Goal: Information Seeking & Learning: Check status

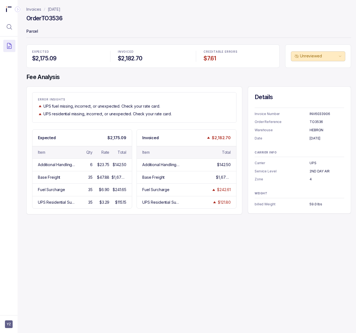
click at [156, 282] on div "Invoices [DATE] Order TO3536 Parcel EXPECTED $2,175.09 INVOICED $2,182.70 CREDI…" at bounding box center [187, 166] width 338 height 333
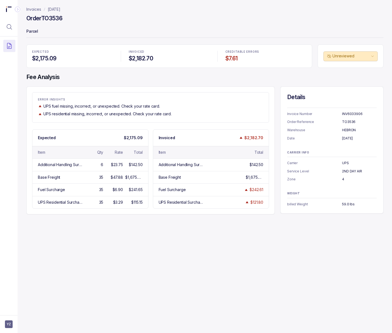
click at [355, 139] on p "[DATE]" at bounding box center [359, 138] width 35 height 5
copy p "[DATE]"
click at [343, 163] on p "UPS" at bounding box center [359, 163] width 35 height 5
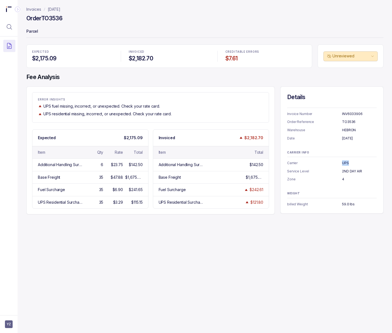
click at [343, 163] on p "UPS" at bounding box center [359, 163] width 35 height 5
copy p "UPS"
click at [295, 263] on div "Invoices [DATE] Order TO3536 Parcel EXPECTED $2,175.09 INVOICED $2,182.70 CREDI…" at bounding box center [203, 166] width 371 height 333
click at [345, 164] on p "UPS" at bounding box center [359, 163] width 35 height 5
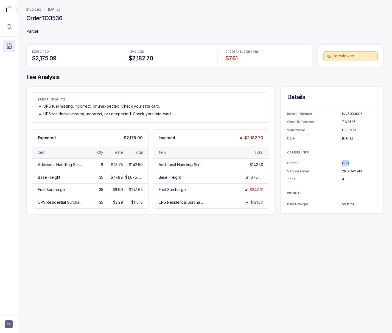
copy p "UPS"
click at [347, 171] on p "2ND DAY AIR" at bounding box center [359, 171] width 35 height 5
copy p "2ND DAY AIR"
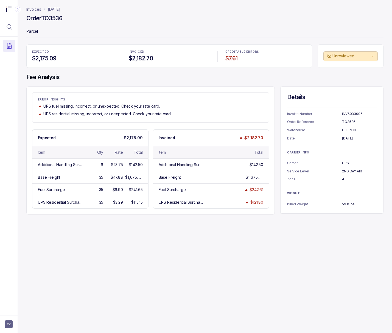
click at [350, 129] on p "HEBRON" at bounding box center [359, 130] width 35 height 5
copy p "HEBRON"
click at [342, 181] on p "4" at bounding box center [359, 179] width 35 height 5
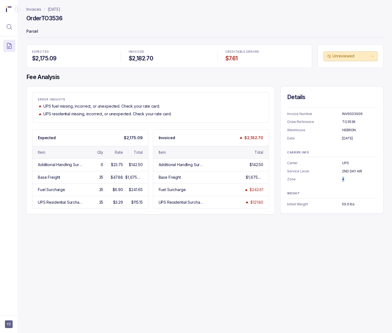
click at [342, 181] on p "4" at bounding box center [359, 179] width 35 height 5
copy p "4"
click at [342, 203] on p "59.0 lbs" at bounding box center [359, 204] width 35 height 5
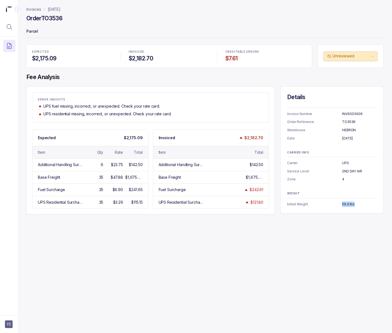
copy p "59.0 lbs"
click at [60, 10] on p "[DATE]" at bounding box center [54, 9] width 13 height 5
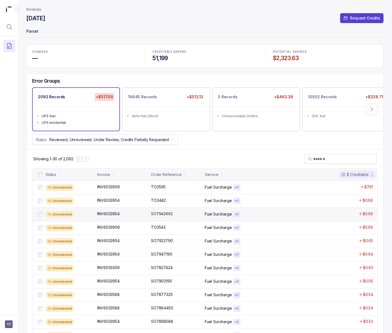
click at [170, 215] on p "SO7942692" at bounding box center [162, 214] width 25 height 6
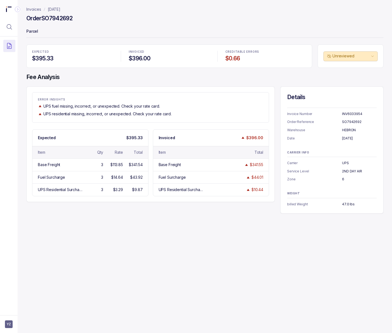
click at [58, 7] on p "[DATE]" at bounding box center [54, 9] width 13 height 5
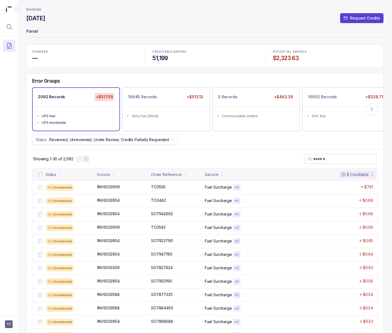
click at [85, 159] on icon "Next Page" at bounding box center [86, 159] width 4 height 4
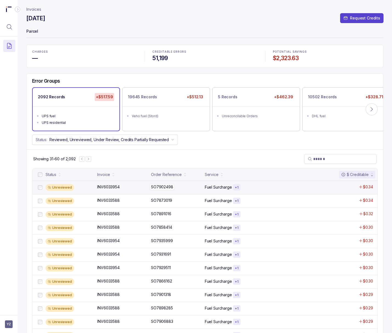
click at [154, 188] on p "SO7902498" at bounding box center [162, 187] width 25 height 6
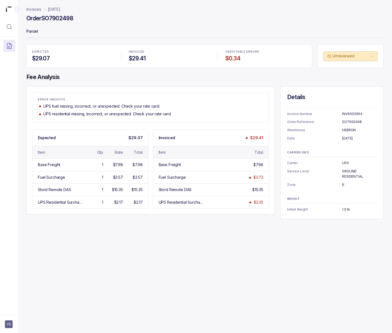
click at [53, 21] on h4 "Order SO7902498" at bounding box center [49, 19] width 47 height 8
copy h4 "SO7902498"
click at [345, 115] on p "INV6033954" at bounding box center [359, 113] width 35 height 5
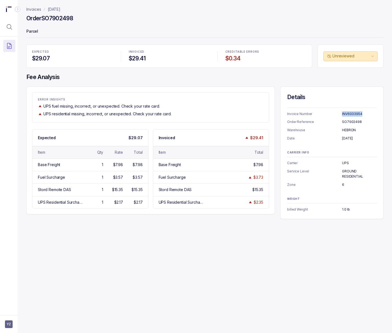
copy p "INV6033954"
click at [350, 139] on p "[DATE]" at bounding box center [359, 138] width 35 height 5
click at [345, 163] on p "UPS" at bounding box center [359, 163] width 35 height 5
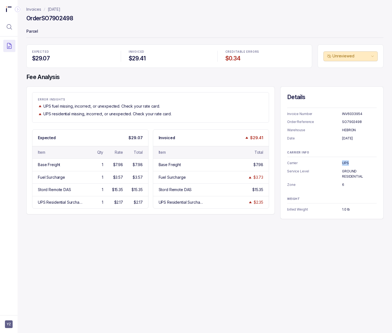
click at [345, 163] on p "UPS" at bounding box center [359, 163] width 35 height 5
click at [350, 129] on p "HEBRON" at bounding box center [359, 130] width 35 height 5
click at [348, 175] on p "GROUND RESIDENTIAL" at bounding box center [359, 174] width 35 height 11
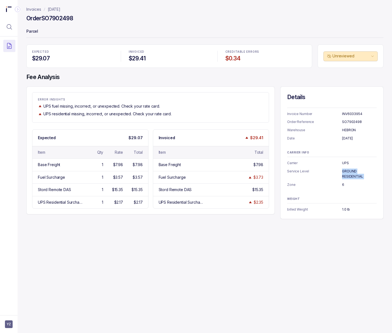
click at [348, 175] on p "GROUND RESIDENTIAL" at bounding box center [359, 174] width 35 height 11
click at [342, 185] on p "6" at bounding box center [359, 184] width 35 height 5
click at [343, 209] on p "1.0 lb" at bounding box center [359, 209] width 35 height 5
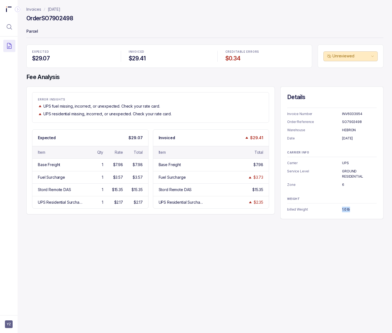
click at [343, 209] on p "1.0 lb" at bounding box center [359, 209] width 35 height 5
click at [60, 9] on p "[DATE]" at bounding box center [54, 9] width 13 height 5
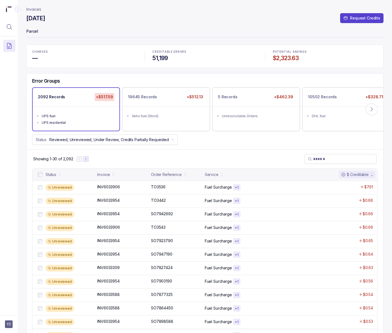
click at [86, 159] on icon "Next Page" at bounding box center [85, 159] width 1 height 2
click at [89, 159] on icon "Next Page" at bounding box center [89, 159] width 4 height 4
click at [106, 190] on p "INV6033588" at bounding box center [108, 187] width 25 height 6
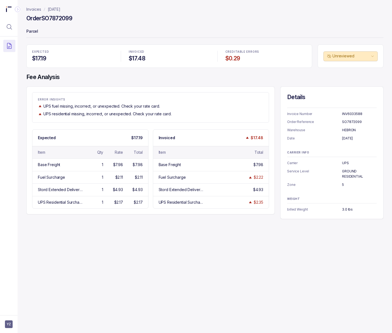
click at [61, 16] on h4 "Order SO7872099" at bounding box center [49, 19] width 46 height 8
click at [344, 115] on p "INV6033588" at bounding box center [359, 113] width 35 height 5
click at [347, 141] on p "[DATE]" at bounding box center [359, 138] width 35 height 5
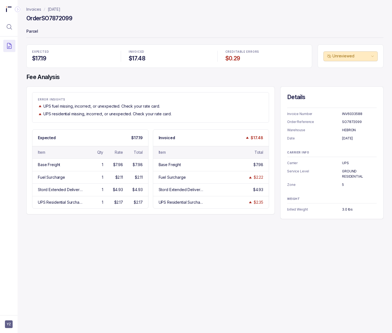
click at [346, 139] on p "[DATE]" at bounding box center [359, 138] width 35 height 5
click at [342, 185] on p "5" at bounding box center [359, 184] width 35 height 5
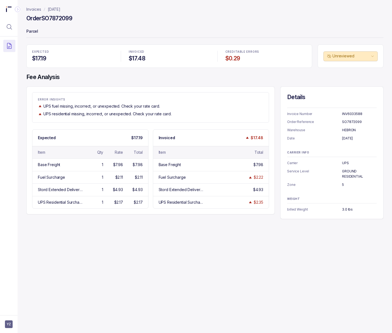
click at [342, 185] on p "5" at bounding box center [359, 184] width 35 height 5
click at [343, 209] on p "3.0 lbs" at bounding box center [359, 209] width 35 height 5
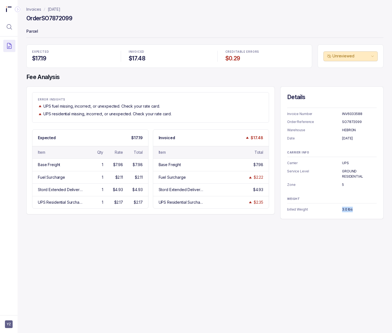
click at [55, 9] on p "[DATE]" at bounding box center [54, 9] width 13 height 5
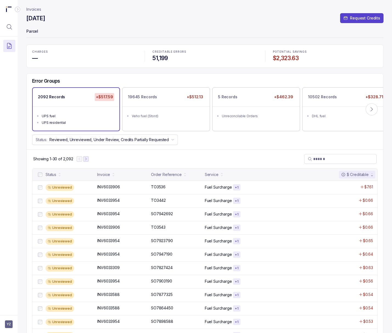
click at [86, 161] on icon "Next Page" at bounding box center [86, 159] width 4 height 4
click at [89, 161] on icon "Next Page" at bounding box center [89, 159] width 4 height 4
click at [89, 159] on icon "Next Page" at bounding box center [89, 159] width 4 height 4
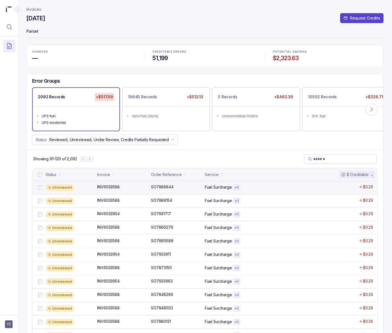
click at [163, 189] on p "SO7888844" at bounding box center [162, 187] width 25 height 6
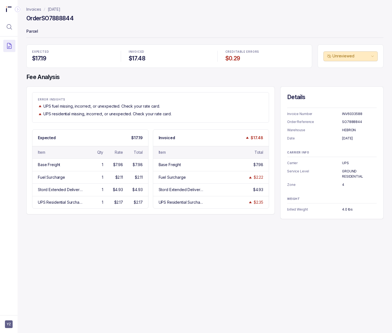
click at [52, 16] on h4 "Order SO7888844" at bounding box center [49, 19] width 47 height 8
click at [352, 113] on p "INV6033588" at bounding box center [359, 113] width 35 height 5
click at [347, 140] on p "[DATE]" at bounding box center [359, 138] width 35 height 5
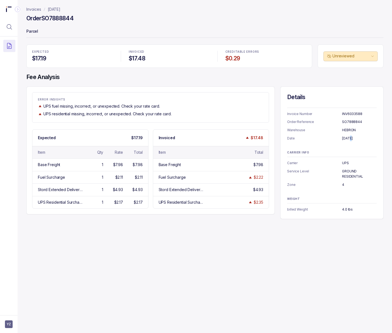
click at [347, 140] on p "[DATE]" at bounding box center [359, 138] width 35 height 5
click at [342, 183] on p "4" at bounding box center [359, 184] width 35 height 5
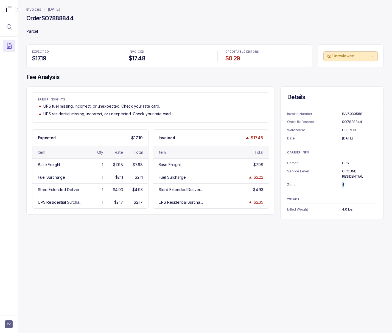
click at [342, 183] on p "4" at bounding box center [359, 184] width 35 height 5
click at [347, 208] on p "4.0 lbs" at bounding box center [359, 209] width 35 height 5
click at [60, 9] on p "[DATE]" at bounding box center [54, 9] width 13 height 5
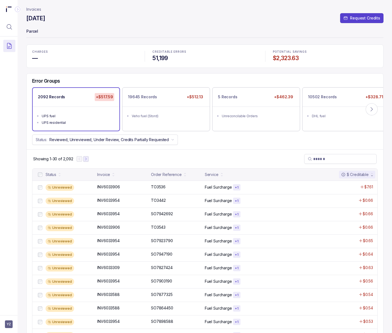
click at [87, 161] on icon "Next Page" at bounding box center [86, 159] width 4 height 4
click at [87, 161] on icon "Next Page" at bounding box center [89, 159] width 4 height 4
click at [88, 160] on icon "Next Page" at bounding box center [88, 159] width 1 height 2
click at [92, 159] on icon "Next Page" at bounding box center [90, 159] width 4 height 4
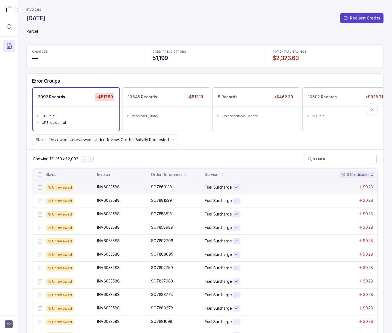
click at [163, 190] on p "SO7860138" at bounding box center [162, 187] width 24 height 6
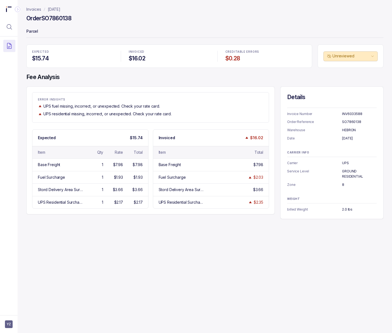
click at [63, 17] on h4 "Order SO7860138" at bounding box center [48, 19] width 45 height 8
click at [347, 112] on p "INV6033588" at bounding box center [359, 113] width 35 height 5
click at [347, 140] on p "[DATE]" at bounding box center [359, 138] width 35 height 5
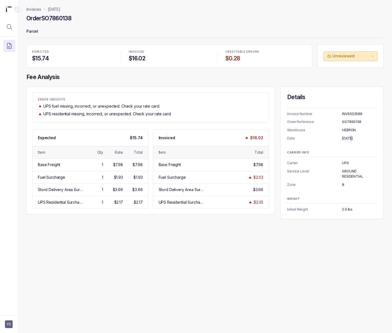
click at [347, 140] on p "[DATE]" at bounding box center [359, 138] width 35 height 5
click at [342, 184] on p "8" at bounding box center [359, 184] width 35 height 5
click at [346, 210] on p "2.0 lbs" at bounding box center [359, 209] width 35 height 5
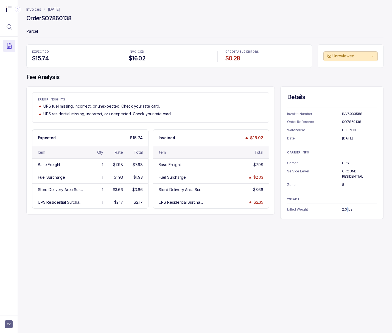
click at [346, 210] on p "2.0 lbs" at bounding box center [359, 209] width 35 height 5
click at [55, 10] on p "[DATE]" at bounding box center [54, 9] width 13 height 5
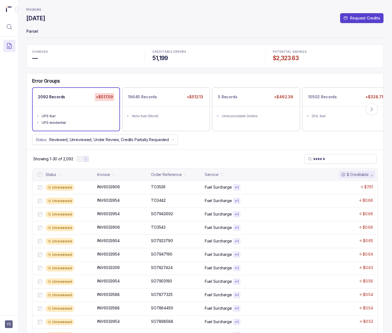
click at [88, 161] on button "Next Page" at bounding box center [85, 158] width 5 height 5
click at [90, 161] on icon "Next Page" at bounding box center [89, 159] width 4 height 4
click at [90, 160] on icon "Next Page" at bounding box center [89, 159] width 1 height 2
click at [90, 161] on icon "Next Page" at bounding box center [91, 159] width 4 height 4
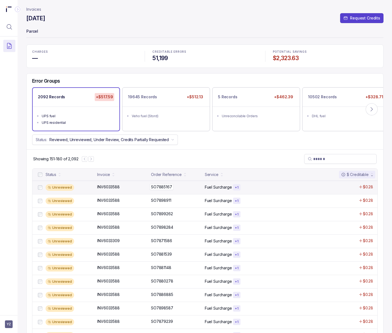
click at [157, 187] on p "SO7885167" at bounding box center [162, 187] width 24 height 6
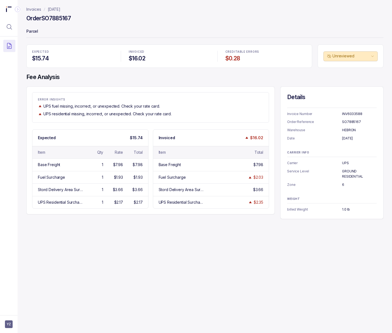
click at [348, 123] on p "SO7885167" at bounding box center [359, 121] width 35 height 5
click at [353, 113] on p "INV6033588" at bounding box center [359, 113] width 35 height 5
click at [346, 141] on p "[DATE]" at bounding box center [359, 138] width 35 height 5
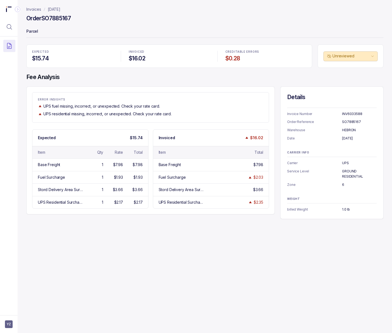
click at [346, 141] on p "[DATE]" at bounding box center [359, 138] width 35 height 5
click at [341, 185] on p "Zone" at bounding box center [314, 184] width 55 height 5
click at [342, 184] on p "6" at bounding box center [359, 184] width 35 height 5
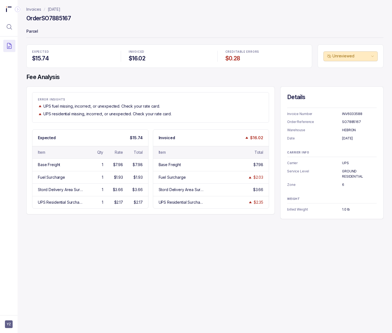
click at [347, 209] on p "1.0 lb" at bounding box center [359, 209] width 35 height 5
click at [58, 9] on p "[DATE]" at bounding box center [54, 9] width 13 height 5
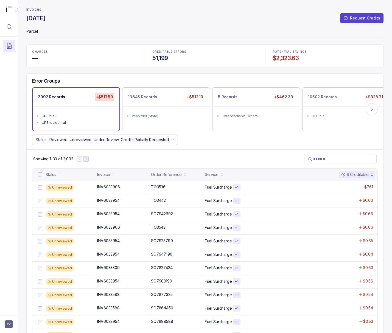
click at [89, 161] on button "Next Page" at bounding box center [85, 158] width 5 height 5
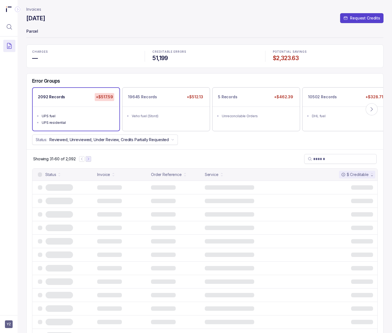
click at [89, 161] on icon "Next Page" at bounding box center [89, 159] width 4 height 4
click at [88, 160] on icon "Next Page" at bounding box center [88, 159] width 1 height 2
click at [88, 161] on icon "Next Page" at bounding box center [90, 159] width 4 height 4
click at [90, 161] on icon "Next Page" at bounding box center [91, 159] width 4 height 4
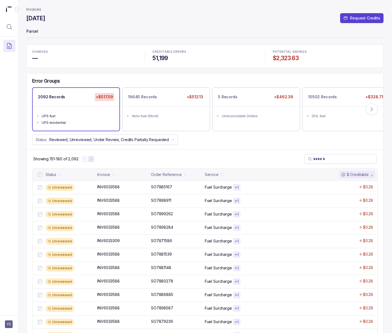
click at [94, 161] on button "Next Page" at bounding box center [90, 158] width 5 height 5
click at [154, 188] on p "SO7844218" at bounding box center [162, 187] width 24 height 6
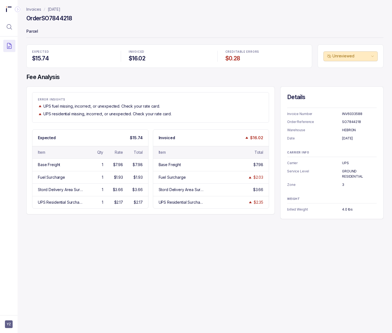
click at [63, 19] on h4 "Order SO7844218" at bounding box center [49, 19] width 46 height 8
click at [353, 122] on p "SO7844218" at bounding box center [359, 121] width 35 height 5
click at [345, 113] on p "INV6033588" at bounding box center [359, 113] width 35 height 5
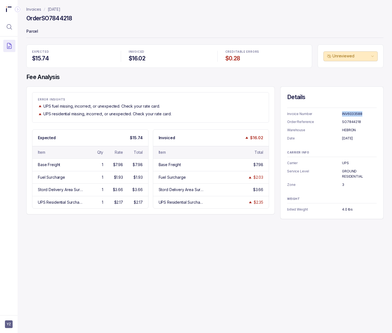
click at [345, 113] on p "INV6033588" at bounding box center [359, 113] width 35 height 5
click at [347, 137] on p "[DATE]" at bounding box center [359, 138] width 35 height 5
click at [342, 185] on p "3" at bounding box center [359, 184] width 35 height 5
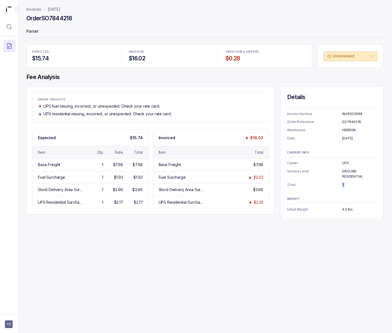
click at [342, 185] on p "3" at bounding box center [359, 184] width 35 height 5
click at [347, 211] on p "4.0 lbs" at bounding box center [359, 209] width 35 height 5
click at [59, 9] on p "[DATE]" at bounding box center [54, 9] width 13 height 5
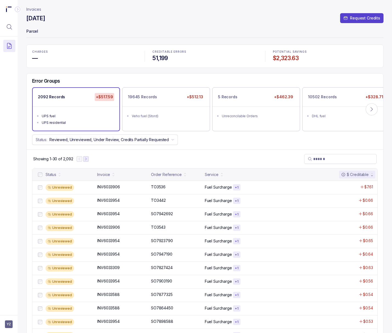
click at [87, 161] on icon "Next Page" at bounding box center [86, 159] width 4 height 4
click at [87, 161] on icon "Next Page" at bounding box center [89, 159] width 4 height 4
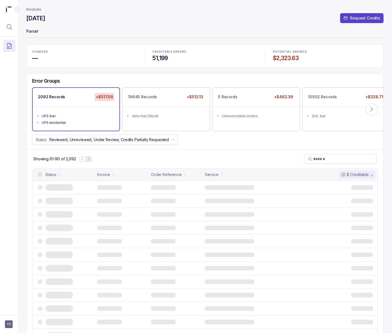
click at [88, 161] on icon "Next Page" at bounding box center [89, 159] width 4 height 4
click at [88, 161] on icon "Next Page" at bounding box center [90, 159] width 4 height 4
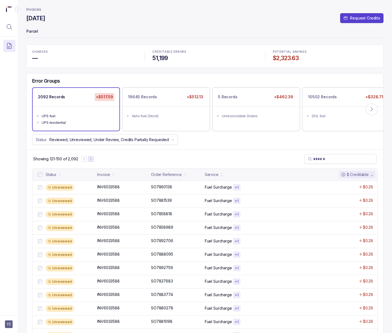
click at [91, 161] on icon "Next Page" at bounding box center [91, 159] width 4 height 4
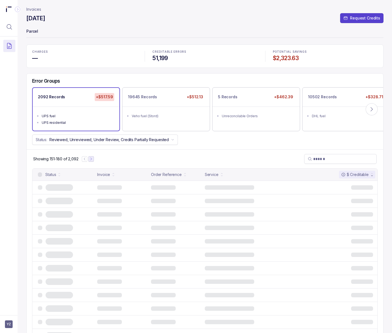
click at [91, 161] on icon "Next Page" at bounding box center [91, 159] width 4 height 4
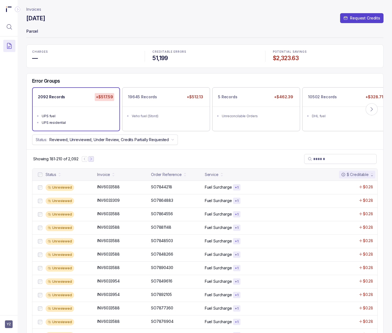
click at [94, 161] on button "Next Page" at bounding box center [90, 158] width 5 height 5
click at [158, 188] on p "SO7895243" at bounding box center [162, 187] width 24 height 6
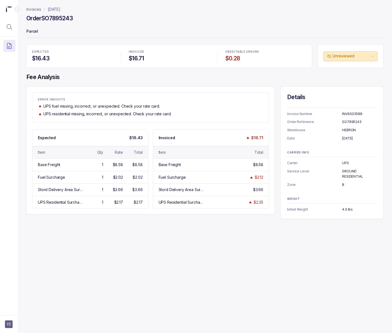
click at [53, 19] on h4 "Order SO7895243" at bounding box center [49, 19] width 46 height 8
click at [347, 115] on p "INV6033588" at bounding box center [359, 113] width 35 height 5
click at [355, 137] on p "[DATE]" at bounding box center [359, 138] width 35 height 5
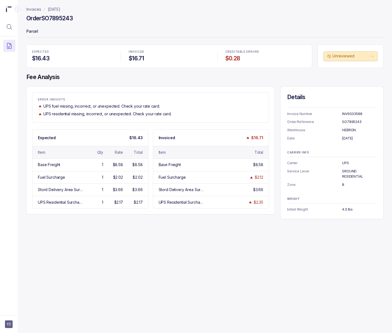
click at [355, 137] on p "[DATE]" at bounding box center [359, 138] width 35 height 5
click at [342, 186] on p "8" at bounding box center [359, 184] width 35 height 5
click at [348, 209] on p "4.0 lbs" at bounding box center [359, 209] width 35 height 5
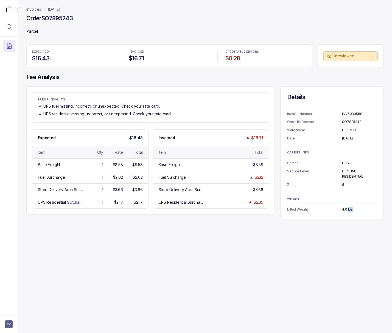
click at [348, 209] on p "4.0 lbs" at bounding box center [359, 209] width 35 height 5
click at [57, 10] on p "[DATE]" at bounding box center [54, 9] width 13 height 5
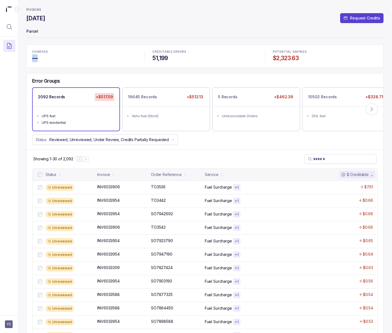
drag, startPoint x: 43, startPoint y: 58, endPoint x: 30, endPoint y: 59, distance: 13.8
click at [30, 59] on div "CHARGES —" at bounding box center [85, 56] width 112 height 18
click at [150, 125] on div "19645 Records +$512.13 Veho fuel (Stord)" at bounding box center [166, 109] width 87 height 43
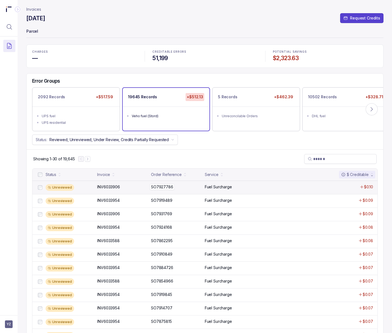
click at [157, 187] on p "SO7927786" at bounding box center [162, 187] width 25 height 6
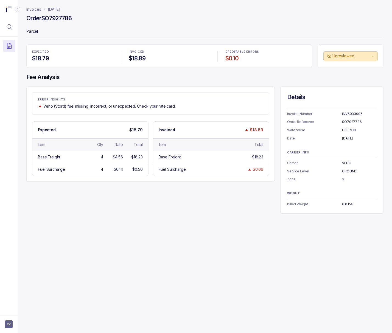
click at [60, 10] on p "[DATE]" at bounding box center [54, 9] width 13 height 5
